Goal: Task Accomplishment & Management: Manage account settings

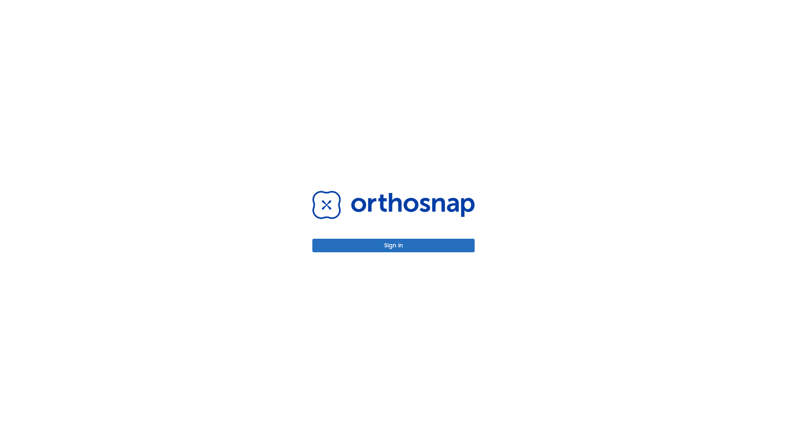
click at [394, 245] on button "Sign in" at bounding box center [393, 246] width 162 height 14
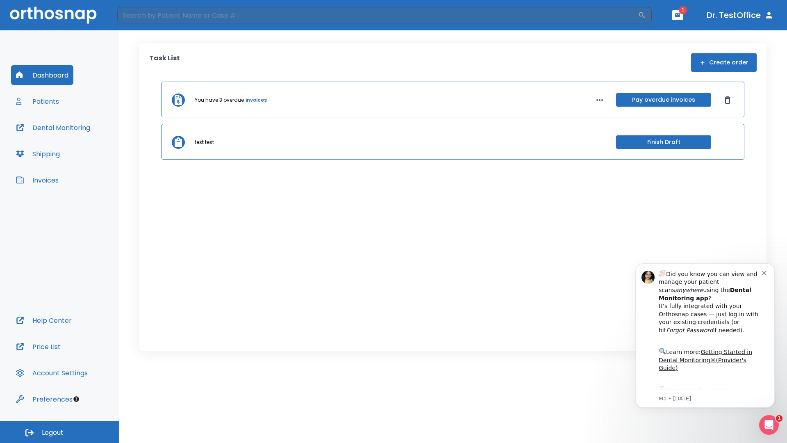
click at [59, 432] on span "Logout" at bounding box center [53, 432] width 22 height 9
